Goal: Find specific page/section: Find specific page/section

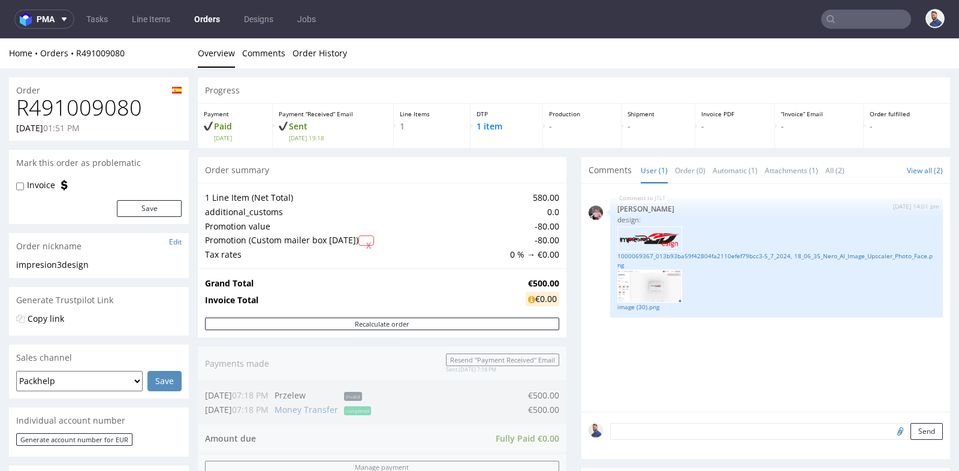
scroll to position [452, 0]
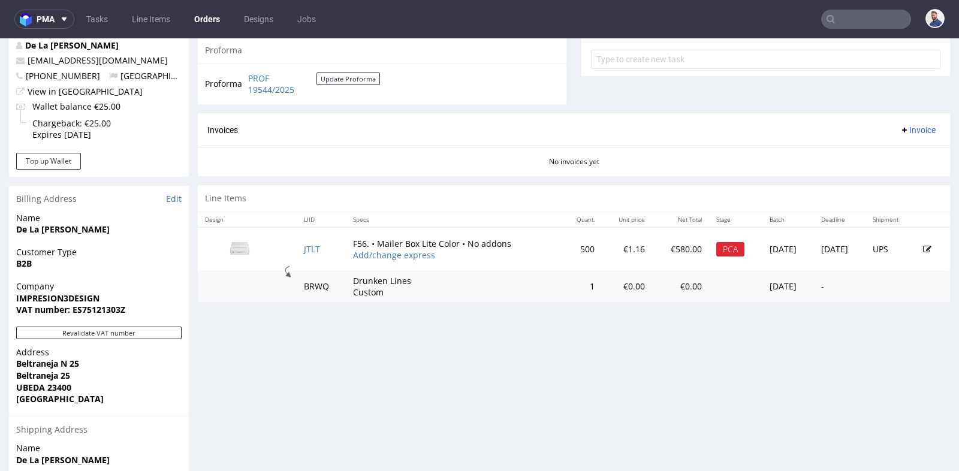
click at [821, 9] on nav "pma Tasks Line Items Orders Designs Jobs" at bounding box center [479, 19] width 959 height 38
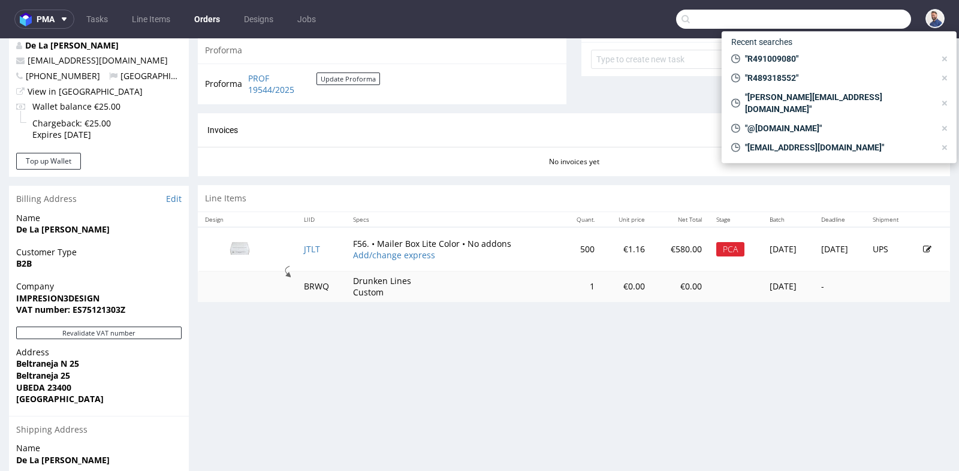
click at [831, 14] on input "text" at bounding box center [793, 19] width 235 height 19
paste input "R635501150"
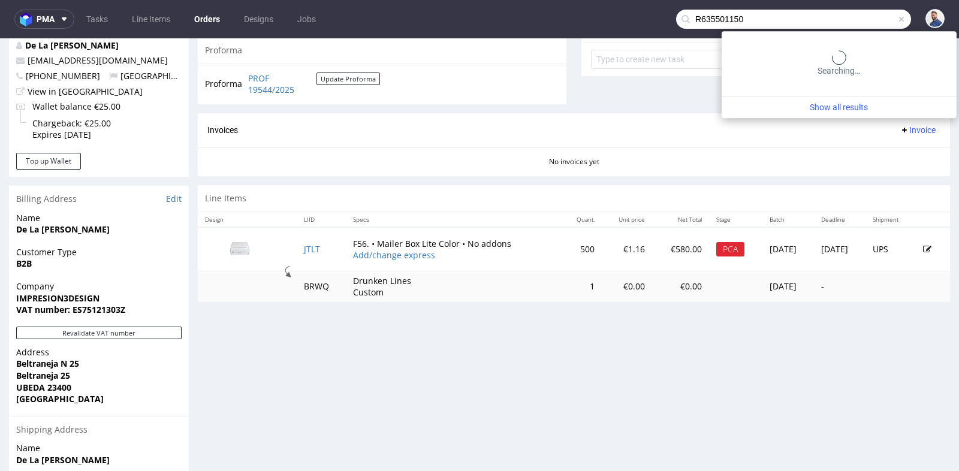
type input "R635501150"
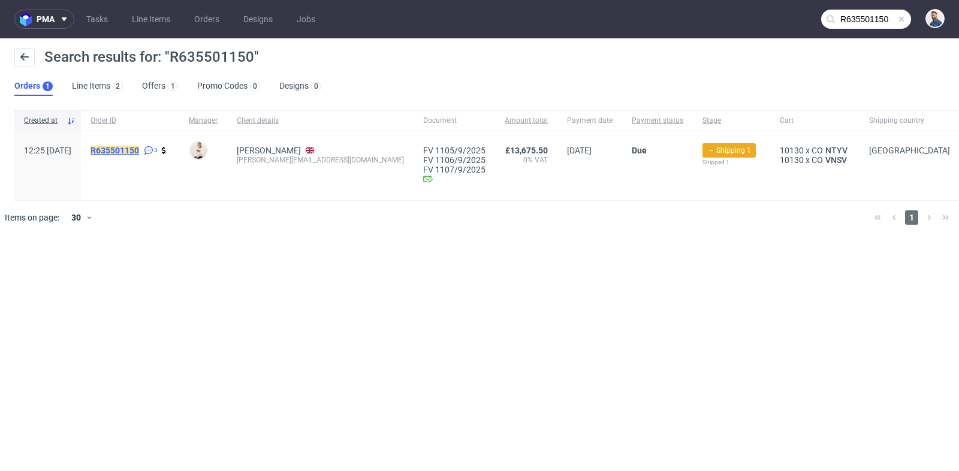
click at [139, 150] on mark "R635501150" at bounding box center [114, 151] width 49 height 10
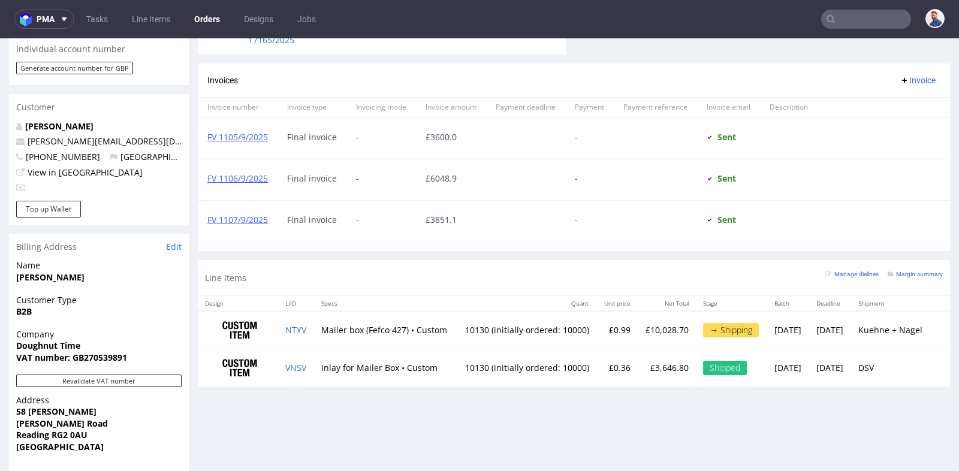
scroll to position [612, 0]
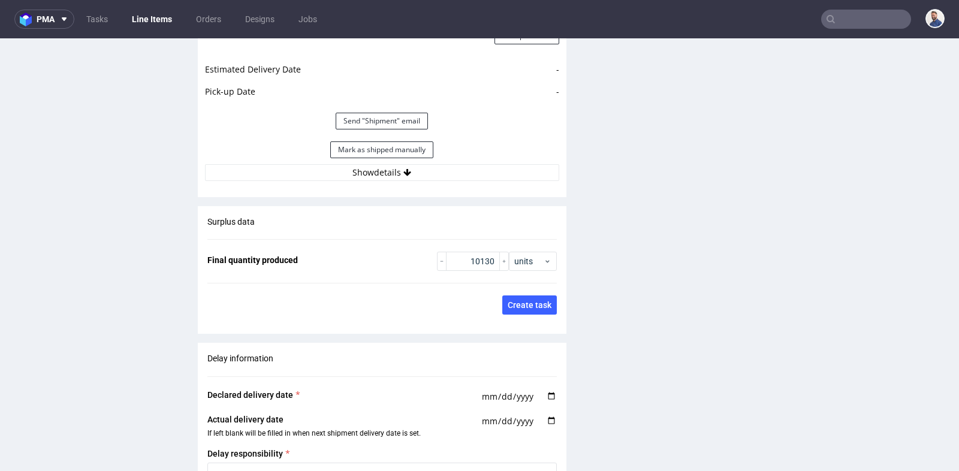
scroll to position [1810, 0]
click at [383, 164] on button "Show details" at bounding box center [382, 172] width 354 height 17
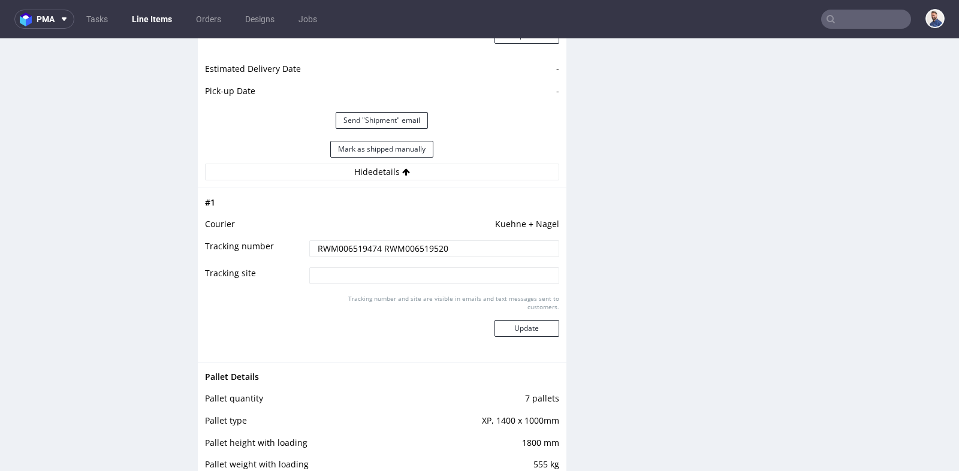
click at [412, 243] on input "RWM006519474 RWM006519520" at bounding box center [434, 248] width 250 height 17
